Goal: Task Accomplishment & Management: Complete application form

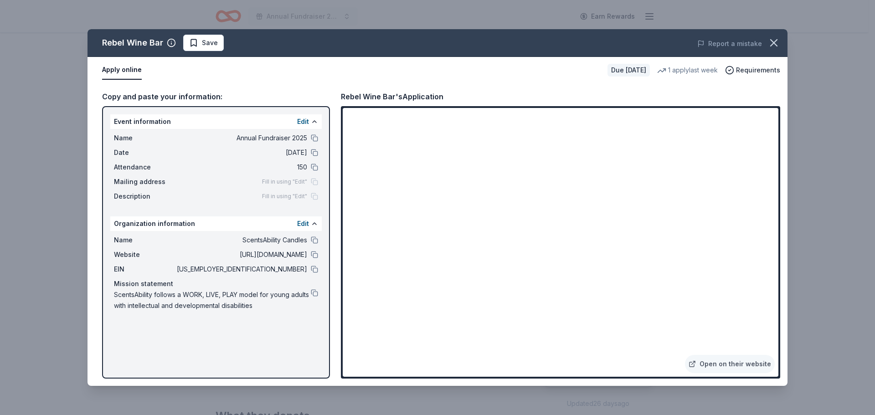
scroll to position [91, 0]
click at [200, 41] on span "Save" at bounding box center [203, 42] width 29 height 11
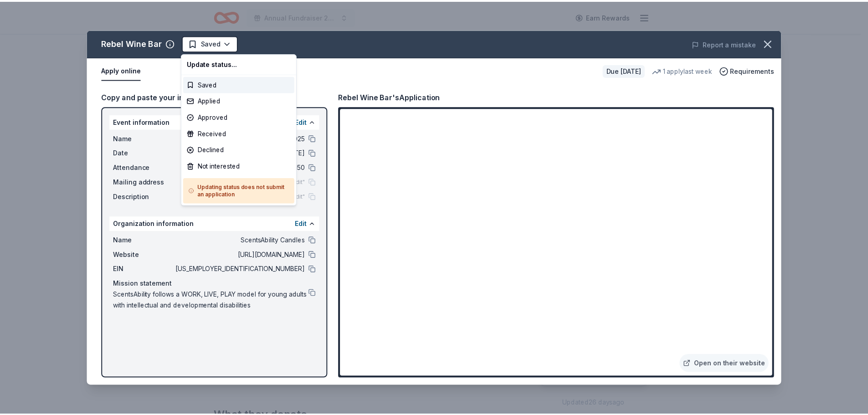
scroll to position [0, 0]
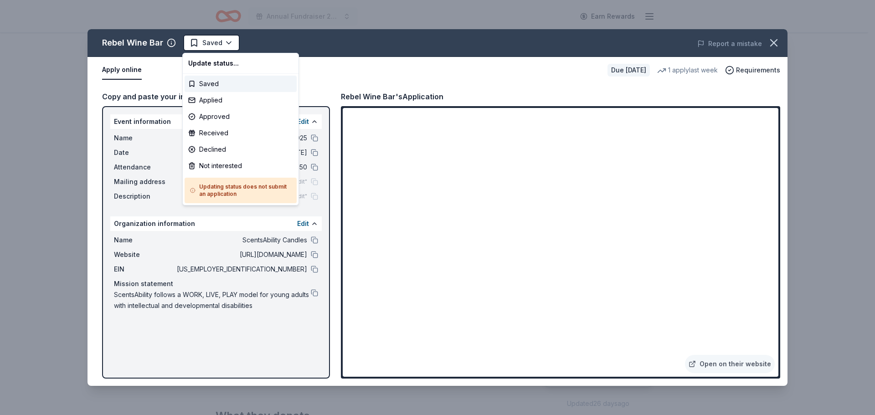
click at [210, 41] on html "Annual Fundraiser 2025 Earn Rewards Due in 55 days Share Rebel Wine Bar New 1 a…" at bounding box center [437, 207] width 875 height 415
click at [221, 99] on div "Applied" at bounding box center [241, 100] width 112 height 16
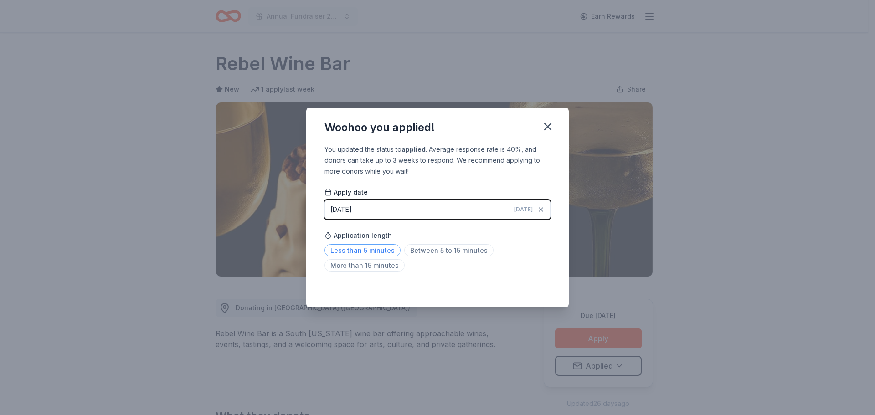
click at [377, 252] on span "Less than 5 minutes" at bounding box center [363, 250] width 76 height 12
click at [553, 126] on icon "button" at bounding box center [548, 126] width 13 height 13
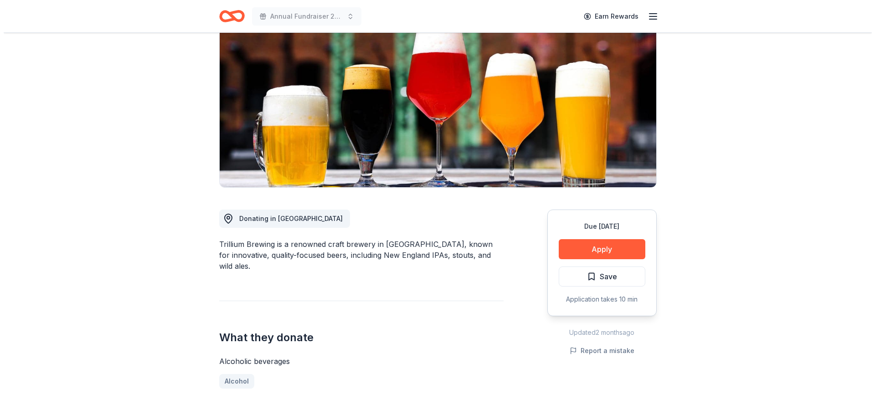
scroll to position [91, 0]
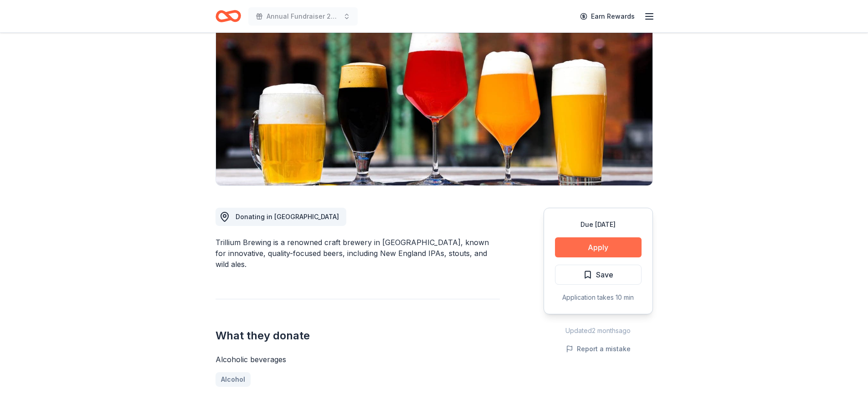
click at [578, 243] on button "Apply" at bounding box center [598, 247] width 87 height 20
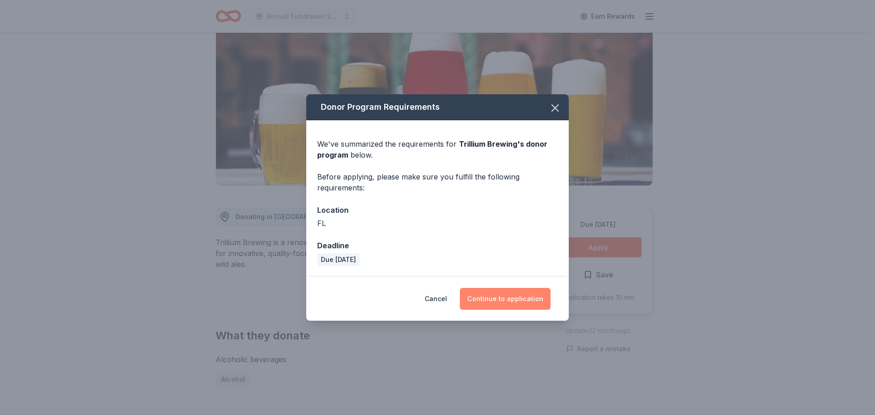
click at [531, 302] on button "Continue to application" at bounding box center [505, 299] width 91 height 22
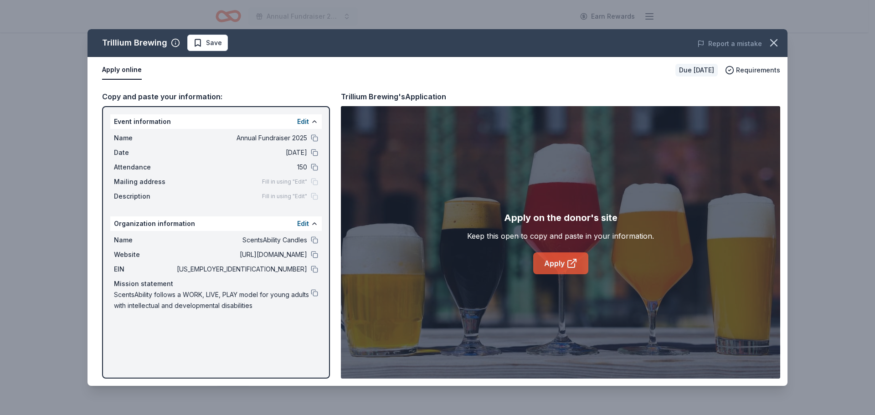
click at [557, 262] on link "Apply" at bounding box center [560, 264] width 55 height 22
click at [209, 41] on span "Save" at bounding box center [214, 42] width 16 height 11
click at [209, 41] on html "Annual Fundraiser 2025 Earn Rewards Due [DATE] Share Trillium Brewing New Share…" at bounding box center [437, 116] width 875 height 415
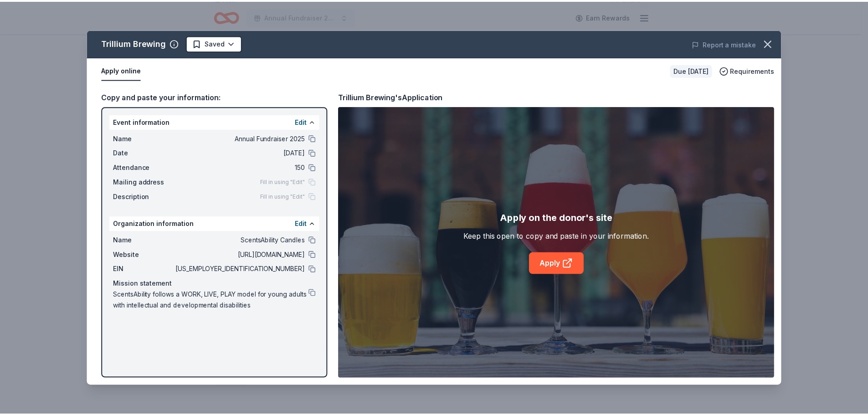
scroll to position [0, 0]
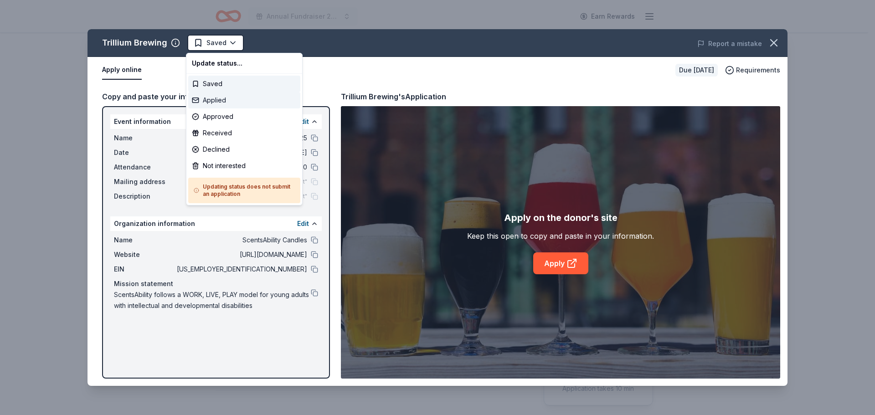
click at [223, 96] on div "Applied" at bounding box center [244, 100] width 112 height 16
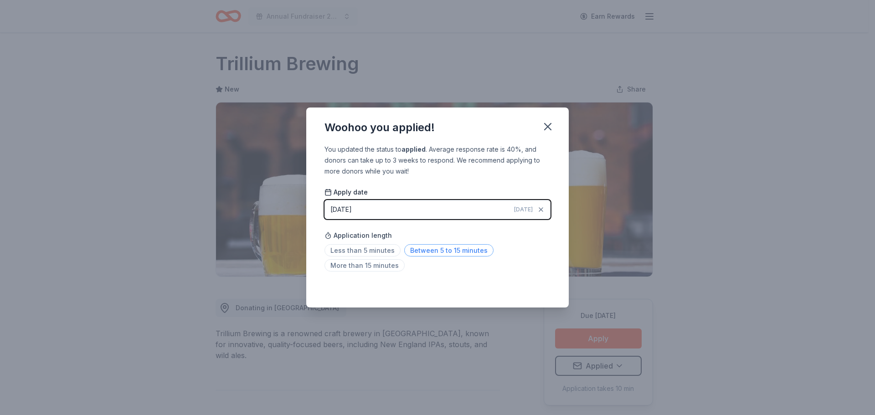
click at [453, 249] on span "Between 5 to 15 minutes" at bounding box center [448, 250] width 89 height 12
click at [551, 130] on icon "button" at bounding box center [548, 126] width 13 height 13
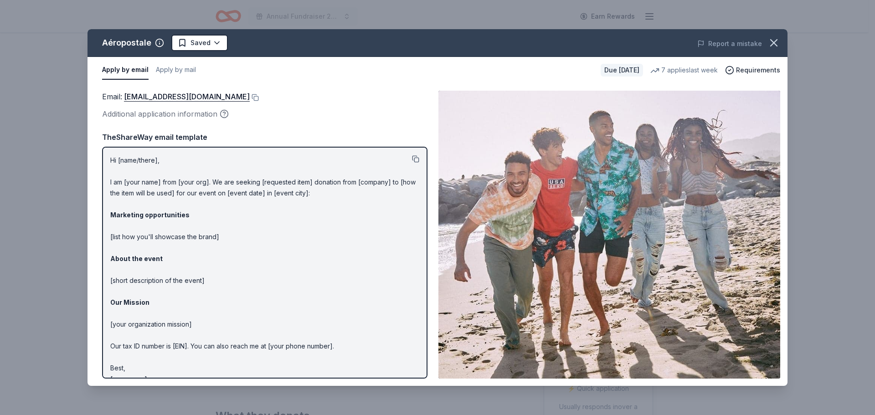
click at [412, 159] on button at bounding box center [415, 158] width 7 height 7
click at [173, 68] on button "Apply by mail" at bounding box center [176, 70] width 40 height 19
click at [120, 72] on button "Apply by email" at bounding box center [124, 70] width 44 height 19
drag, startPoint x: 150, startPoint y: 43, endPoint x: 113, endPoint y: 41, distance: 37.0
click at [113, 41] on div "Aéropostale" at bounding box center [126, 43] width 49 height 15
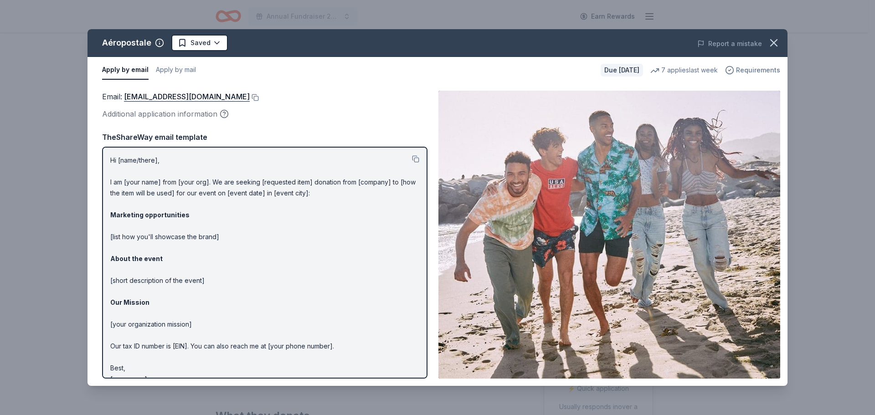
click at [751, 71] on span "Requirements" at bounding box center [758, 70] width 44 height 11
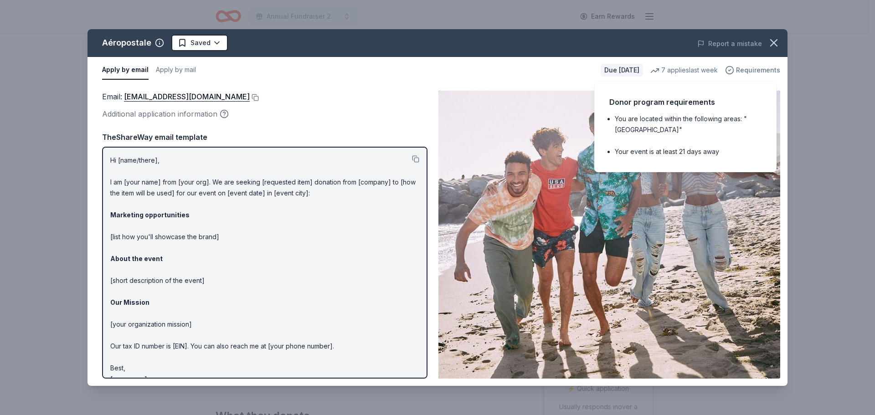
click at [751, 71] on span "Requirements" at bounding box center [758, 70] width 44 height 11
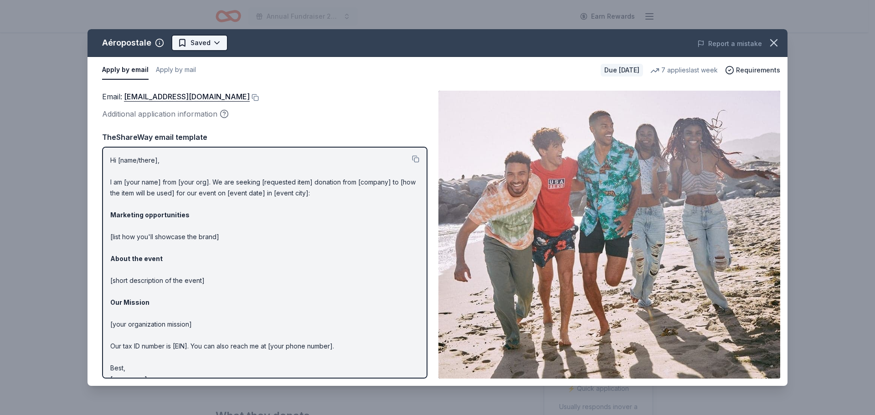
click at [209, 39] on html "Annual Fundraiser 2025 Earn Rewards Due in 64 days Share Aéropostale New 7 appl…" at bounding box center [437, 207] width 875 height 415
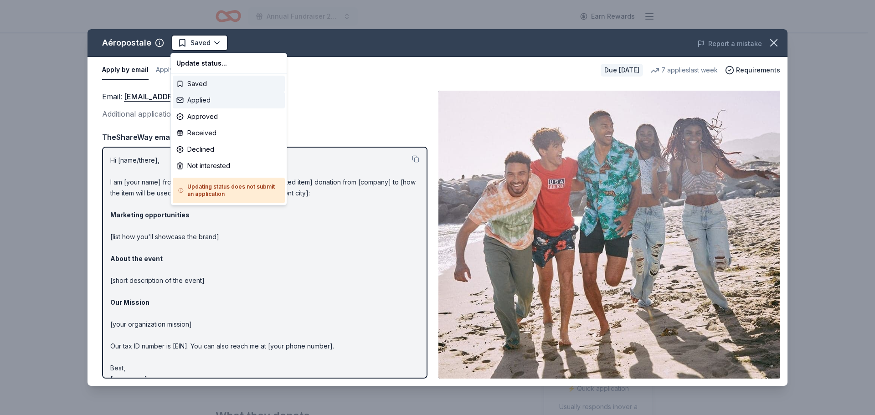
click at [204, 99] on div "Applied" at bounding box center [229, 100] width 112 height 16
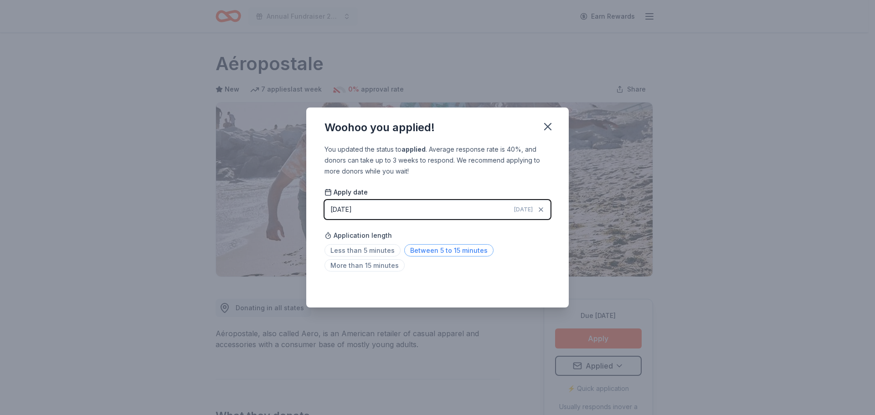
click at [433, 251] on span "Between 5 to 15 minutes" at bounding box center [448, 250] width 89 height 12
click at [382, 251] on span "Less than 5 minutes" at bounding box center [363, 250] width 76 height 12
click at [543, 124] on icon "button" at bounding box center [548, 126] width 13 height 13
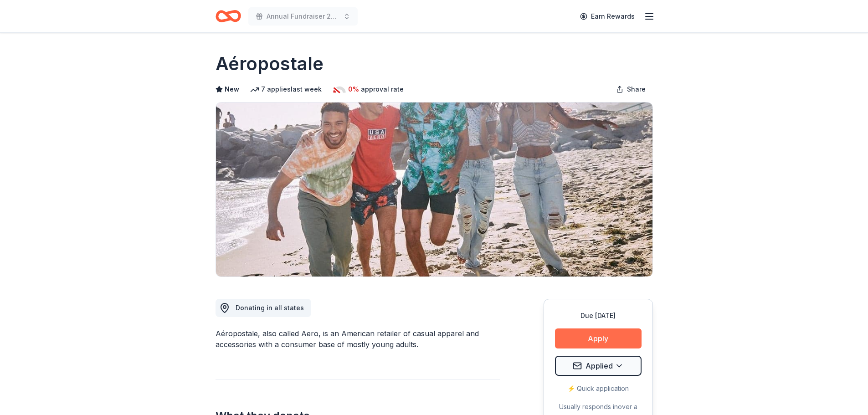
click at [594, 335] on button "Apply" at bounding box center [598, 339] width 87 height 20
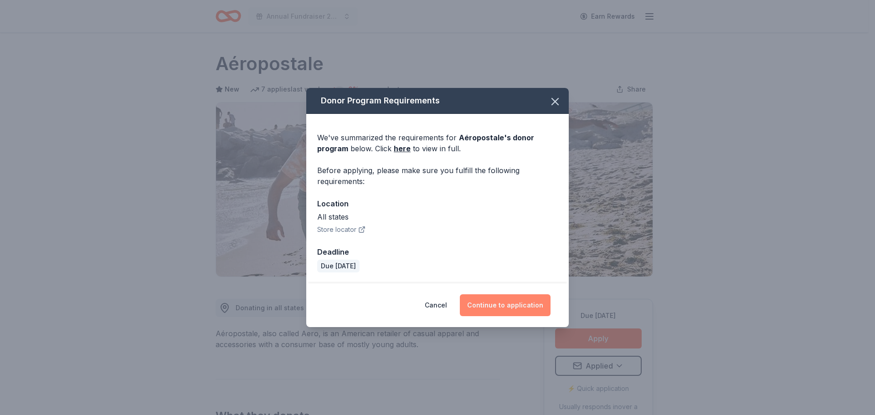
click at [492, 308] on button "Continue to application" at bounding box center [505, 305] width 91 height 22
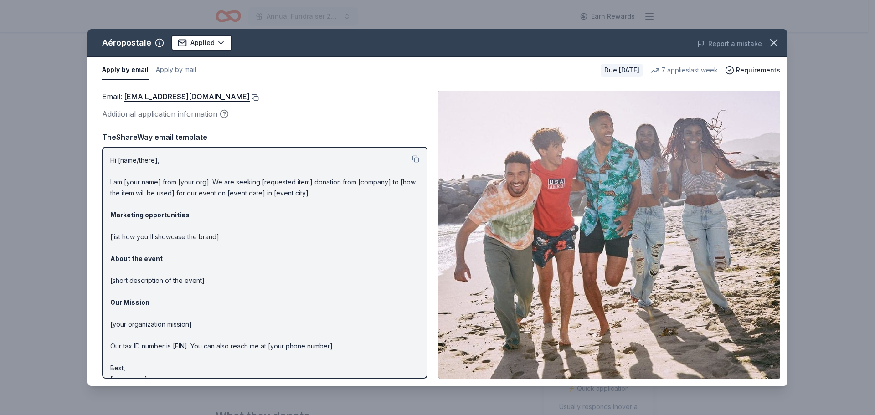
click at [259, 97] on button at bounding box center [254, 97] width 9 height 7
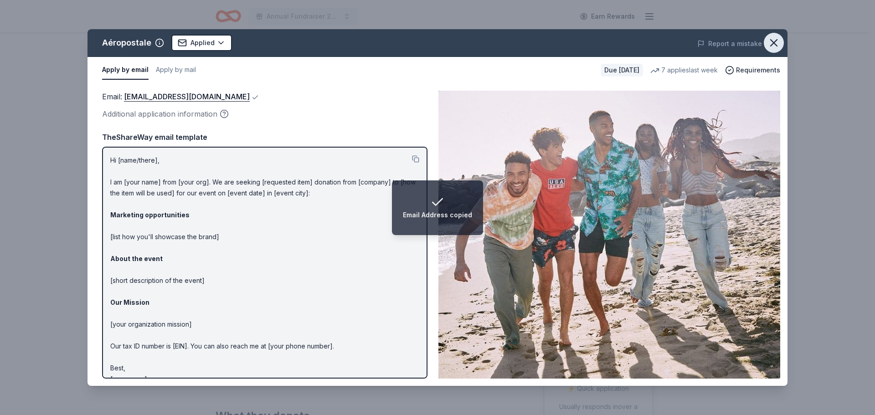
click at [778, 41] on icon "button" at bounding box center [774, 42] width 13 height 13
